Goal: Transaction & Acquisition: Register for event/course

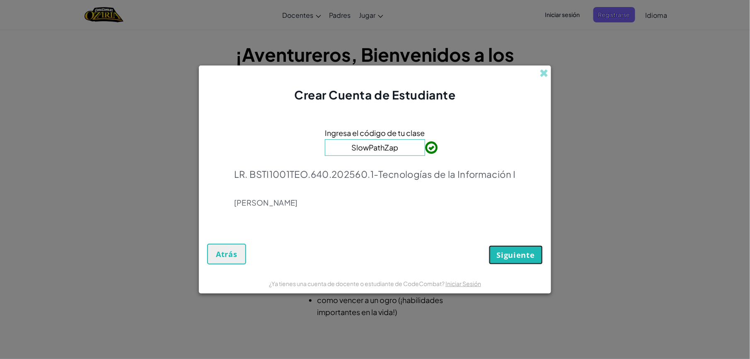
click at [506, 250] on span "Siguiente" at bounding box center [516, 255] width 38 height 10
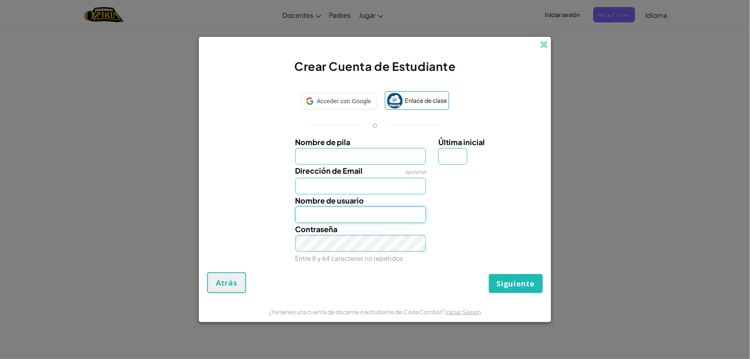
type input "OmarPerezG"
click at [385, 159] on input "Nombre de pila" at bounding box center [360, 156] width 131 height 17
type input "OmarPerez"
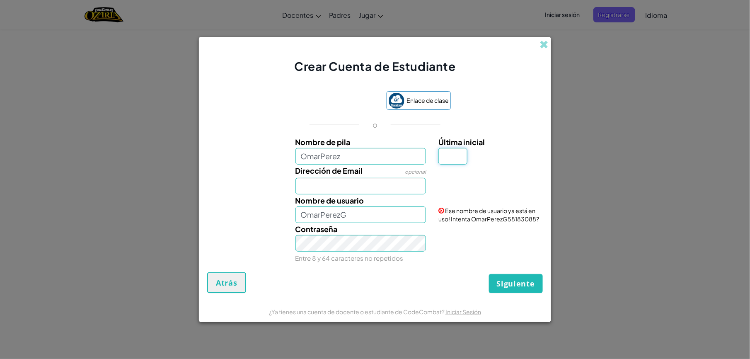
type input "G"
type input "[EMAIL_ADDRESS][DOMAIN_NAME]"
type input "OmarPerezG"
type input "OmarPerezGG"
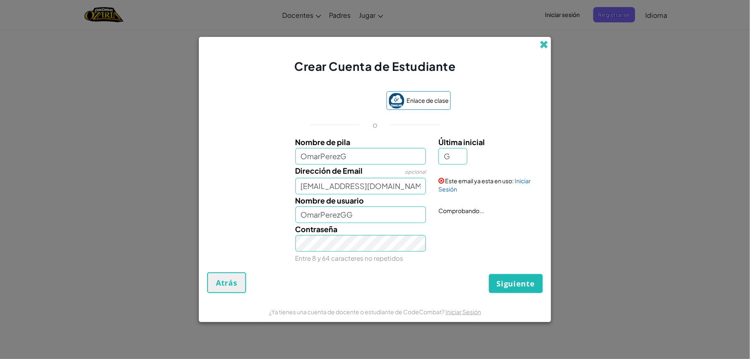
click at [542, 47] on span at bounding box center [543, 44] width 9 height 9
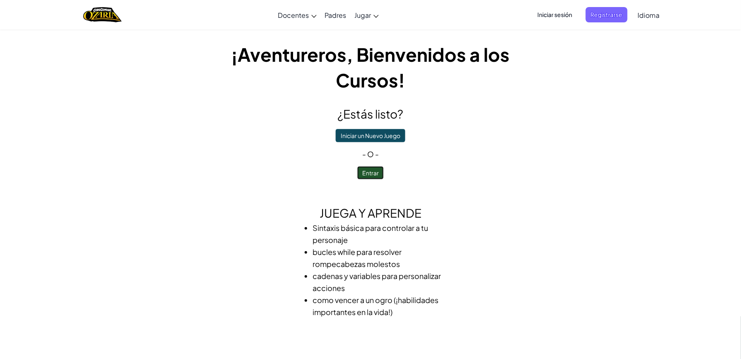
click at [376, 173] on button "Entrar" at bounding box center [370, 172] width 27 height 13
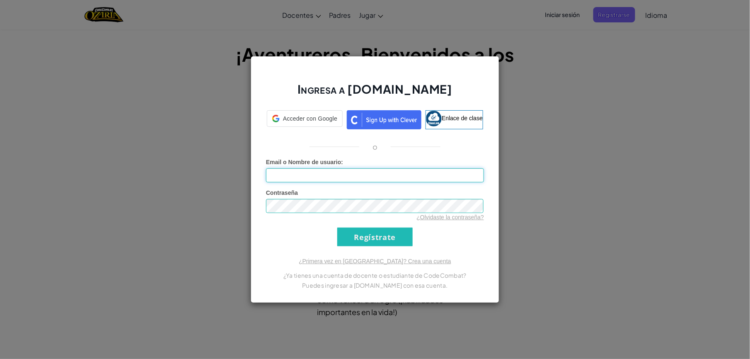
type input "OmarPerezGG"
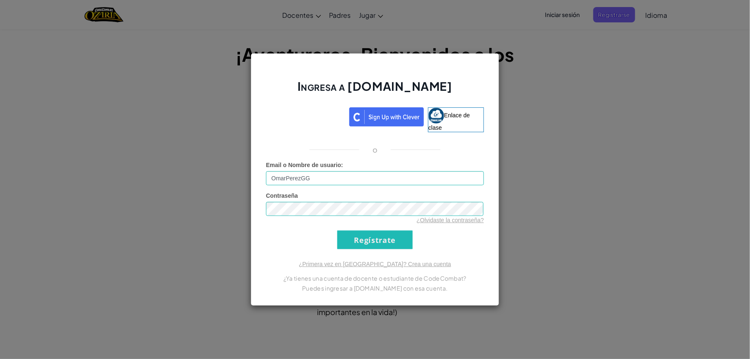
click at [509, 108] on div "Ingresa a [DOMAIN_NAME] Enlace de clase o Error desconocido. Email o Nombre de …" at bounding box center [375, 179] width 750 height 359
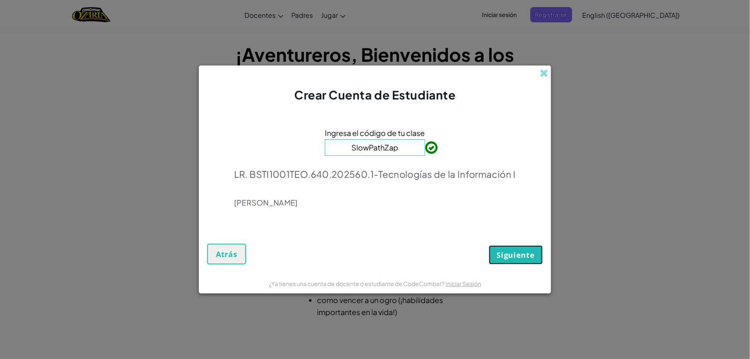
click at [524, 254] on span "Siguiente" at bounding box center [516, 255] width 38 height 10
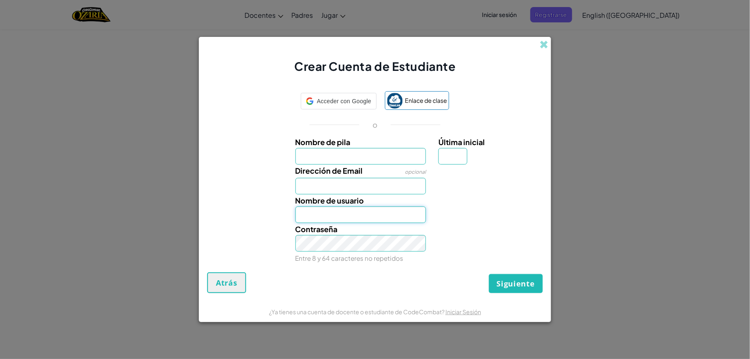
type input "OmarPerezGG"
click at [544, 39] on div "Crear Cuenta de Estudiante" at bounding box center [375, 56] width 352 height 38
click at [544, 47] on span at bounding box center [543, 44] width 9 height 9
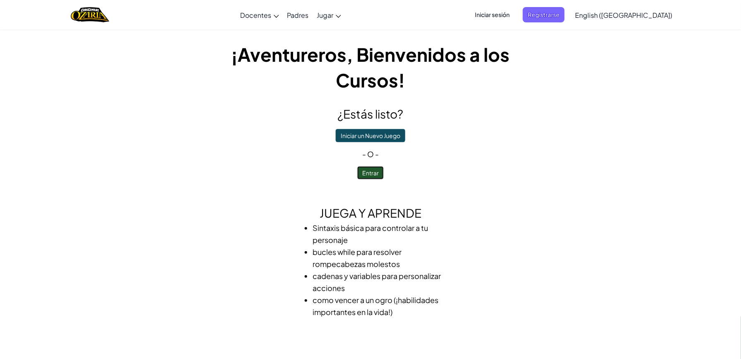
click at [373, 174] on button "Entrar" at bounding box center [370, 172] width 27 height 13
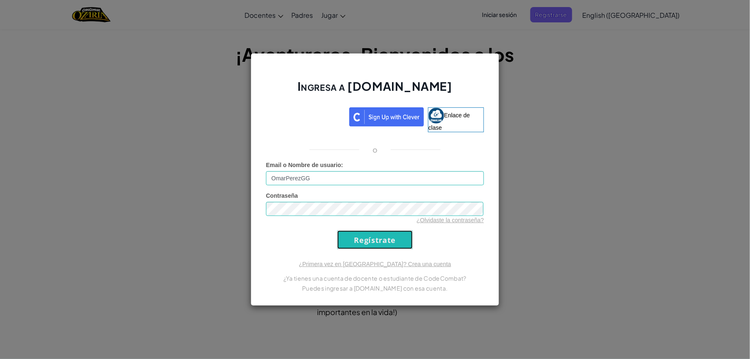
click at [374, 236] on input "Regístrate" at bounding box center [374, 239] width 75 height 19
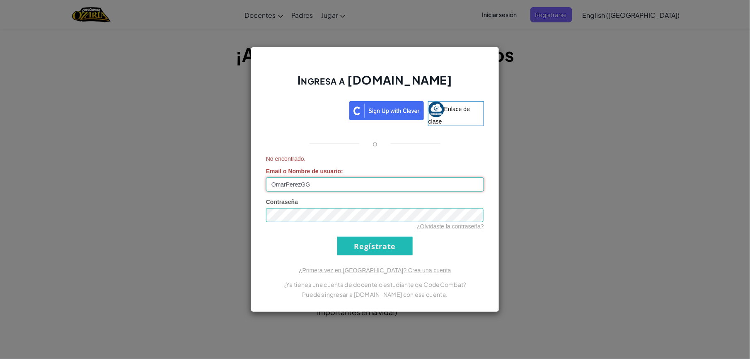
click at [340, 188] on input "OmarPerezGG" at bounding box center [375, 184] width 218 height 14
type input "OmarPerezG"
click at [262, 280] on div "Ingresa a Ozaria.com Enlace de clase o No encontrado. Email o Nombre de usuario…" at bounding box center [375, 179] width 249 height 265
click at [389, 251] on input "Regístrate" at bounding box center [374, 246] width 75 height 19
